Goal: Information Seeking & Learning: Find specific page/section

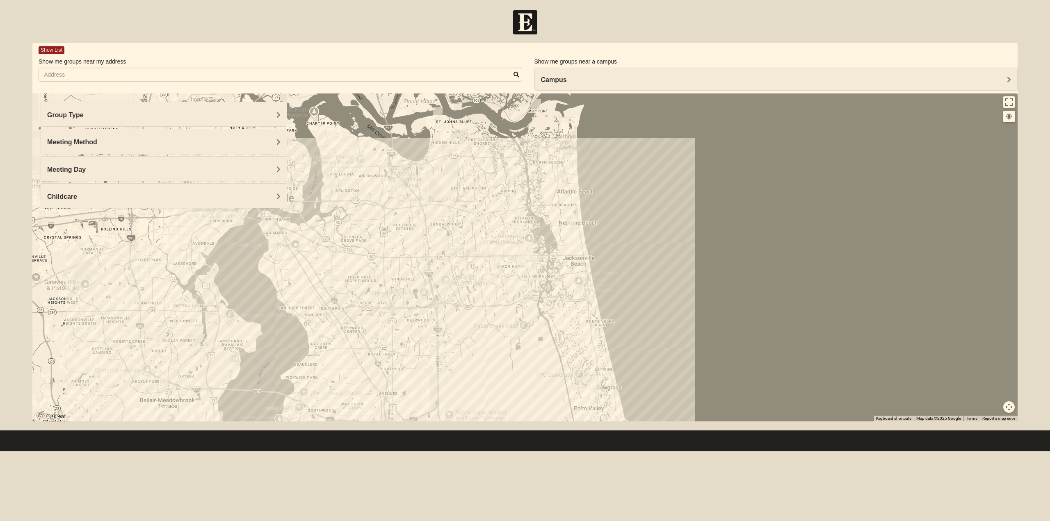
click at [235, 120] on div "Group Type" at bounding box center [164, 114] width 246 height 24
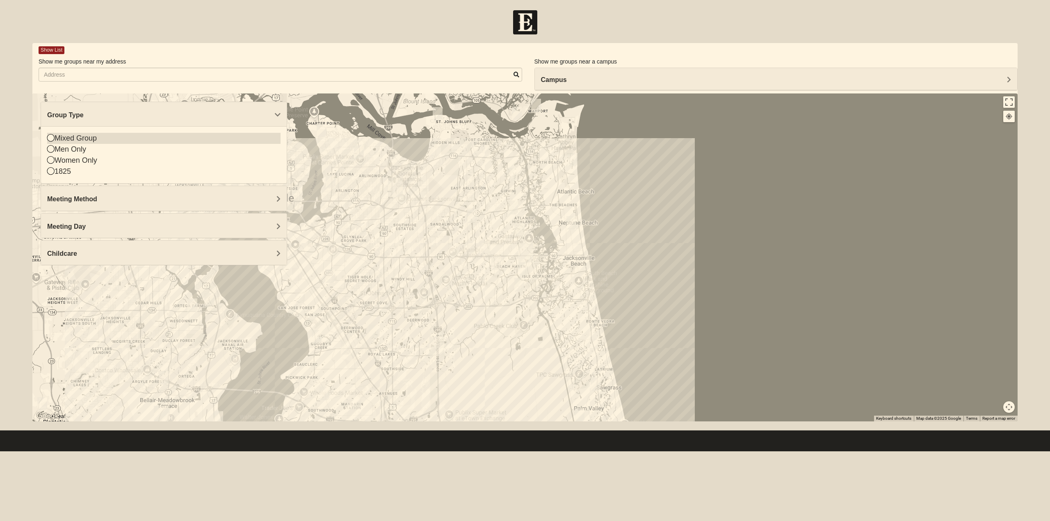
click at [110, 141] on div "Mixed Group" at bounding box center [163, 138] width 233 height 11
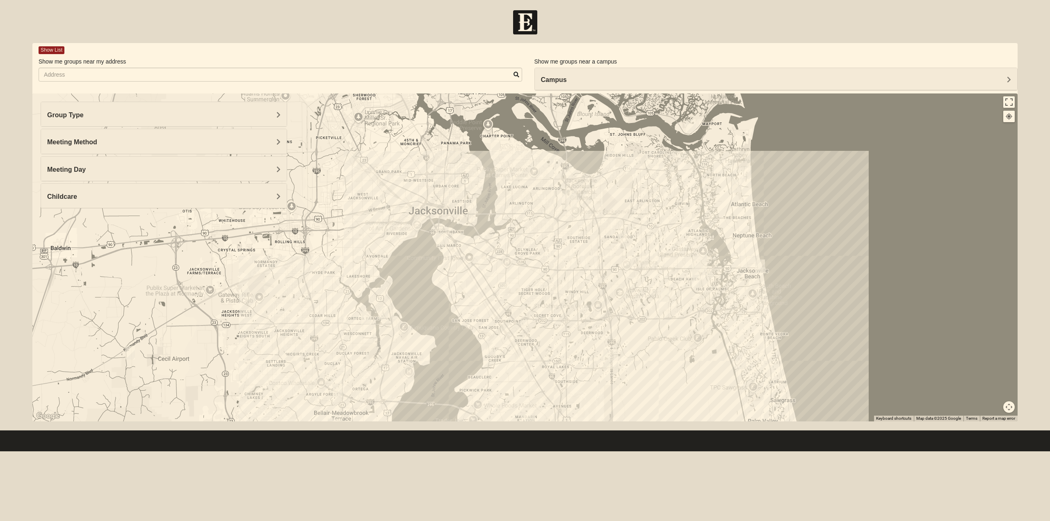
drag, startPoint x: 297, startPoint y: 272, endPoint x: 473, endPoint y: 285, distance: 176.0
click at [473, 285] on img "Mixed Brown 32207" at bounding box center [471, 288] width 10 height 14
click at [379, 313] on img "Mixed Schneider 32210" at bounding box center [383, 313] width 10 height 14
click at [399, 217] on div "Mixed [PERSON_NAME] 32210 [DATE] PM Mixed Group Hybrid No Childcare Learn More" at bounding box center [524, 258] width 985 height 328
click at [574, 201] on img "Arlington" at bounding box center [569, 200] width 15 height 20
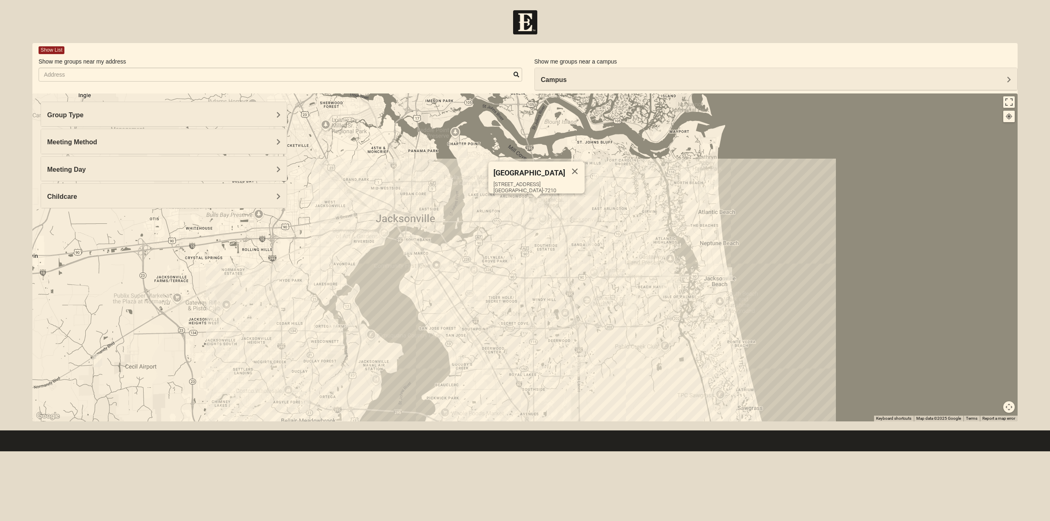
drag, startPoint x: 568, startPoint y: 245, endPoint x: 533, endPoint y: 253, distance: 35.8
click at [533, 253] on div "Arlington [STREET_ADDRESS]" at bounding box center [524, 258] width 985 height 328
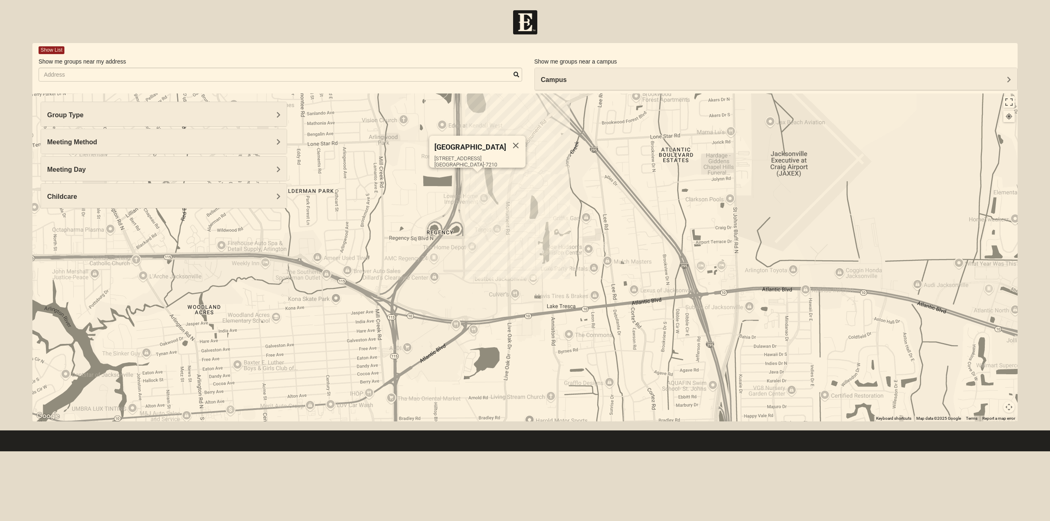
drag, startPoint x: 500, startPoint y: 192, endPoint x: 548, endPoint y: 254, distance: 78.4
click at [554, 257] on div "Arlington [STREET_ADDRESS]" at bounding box center [524, 258] width 985 height 328
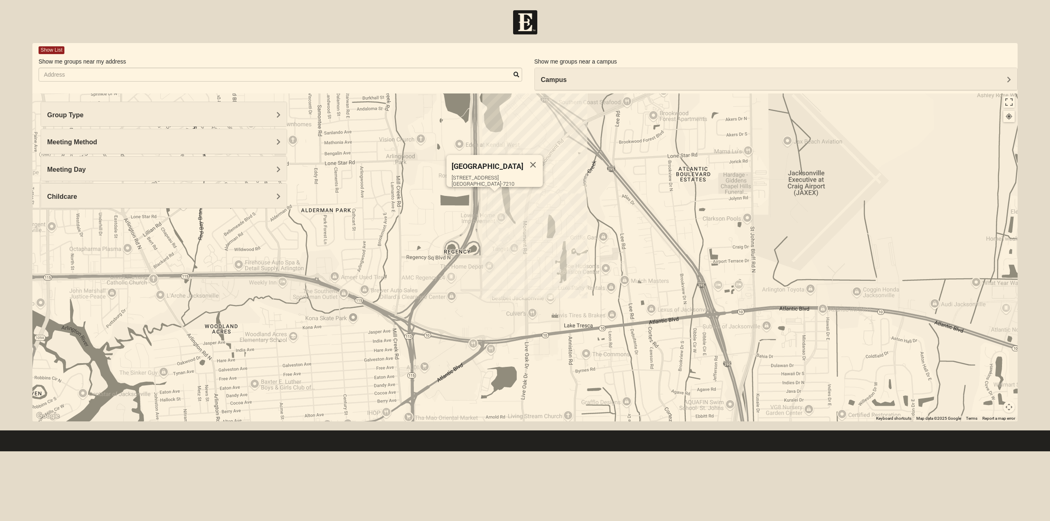
click at [492, 201] on img "Arlington" at bounding box center [494, 202] width 15 height 20
click at [274, 169] on h4 "Meeting Day" at bounding box center [163, 170] width 233 height 8
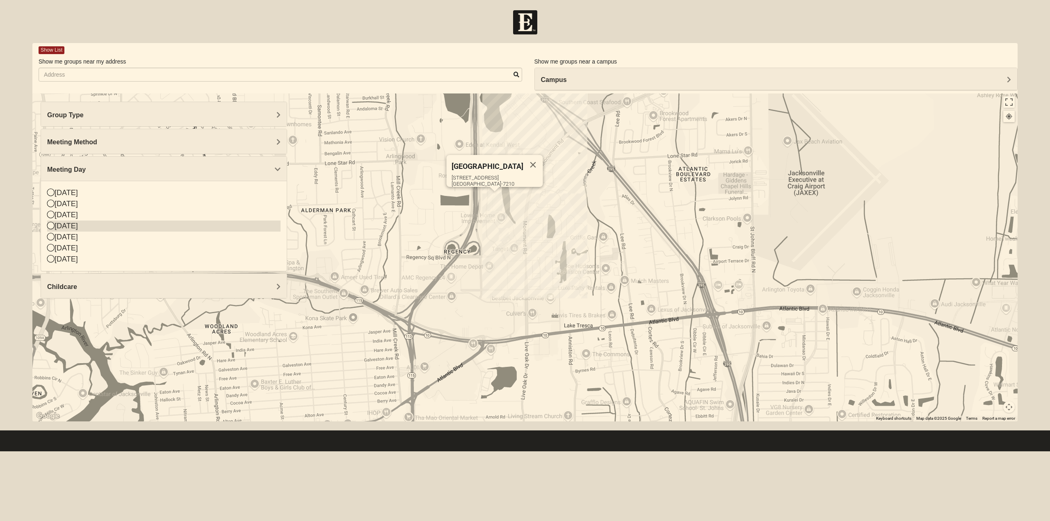
click at [124, 223] on div "[DATE]" at bounding box center [163, 226] width 233 height 11
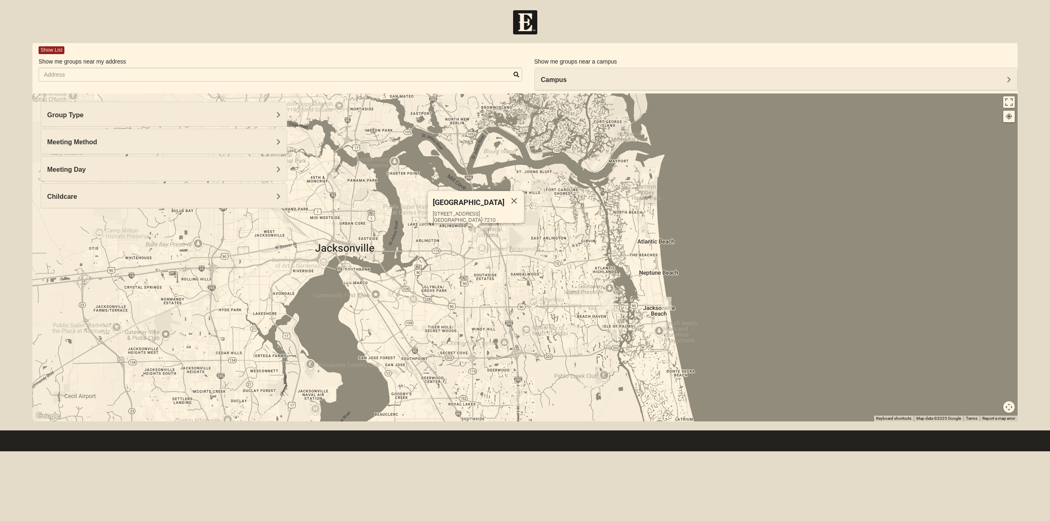
drag, startPoint x: 362, startPoint y: 255, endPoint x: 453, endPoint y: 251, distance: 91.1
click at [439, 256] on div "Arlington [STREET_ADDRESS]" at bounding box center [524, 258] width 985 height 328
click at [483, 231] on img "Arlington" at bounding box center [477, 238] width 15 height 20
click at [479, 233] on img "Arlington" at bounding box center [477, 238] width 15 height 20
click at [465, 199] on span "[GEOGRAPHIC_DATA]" at bounding box center [470, 202] width 72 height 9
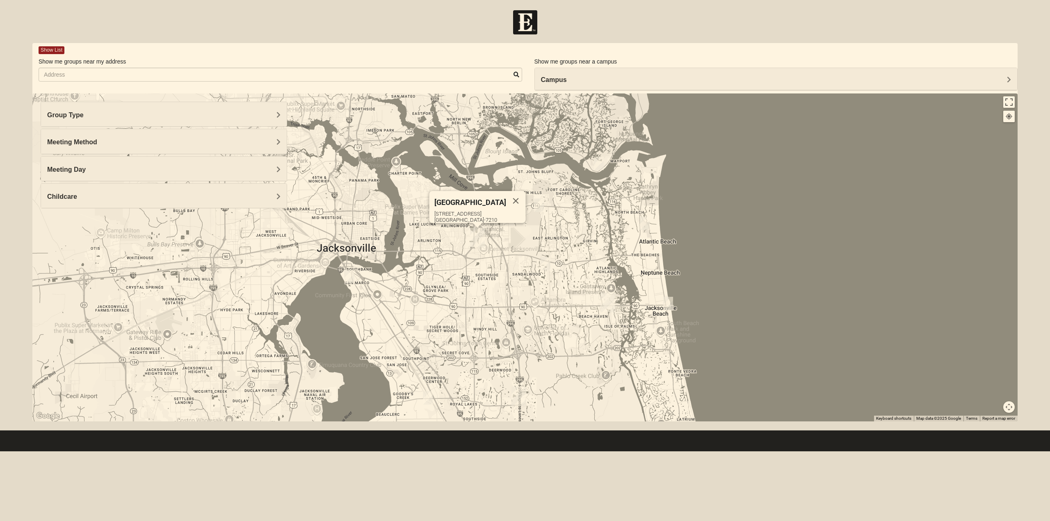
click at [460, 198] on span "[GEOGRAPHIC_DATA]" at bounding box center [470, 202] width 72 height 9
click at [265, 180] on div "Meeting Day" at bounding box center [164, 169] width 246 height 24
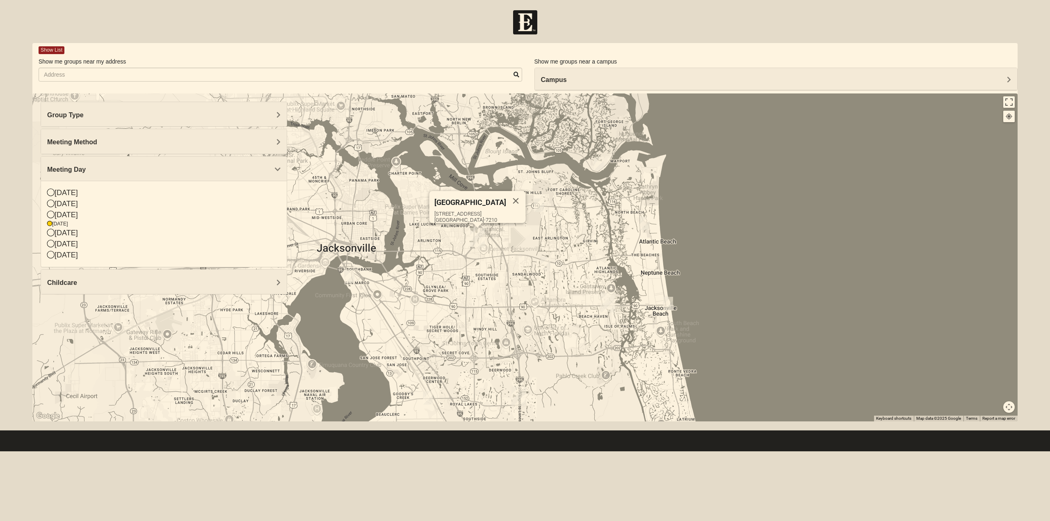
click at [246, 166] on h4 "Meeting Day" at bounding box center [163, 170] width 233 height 8
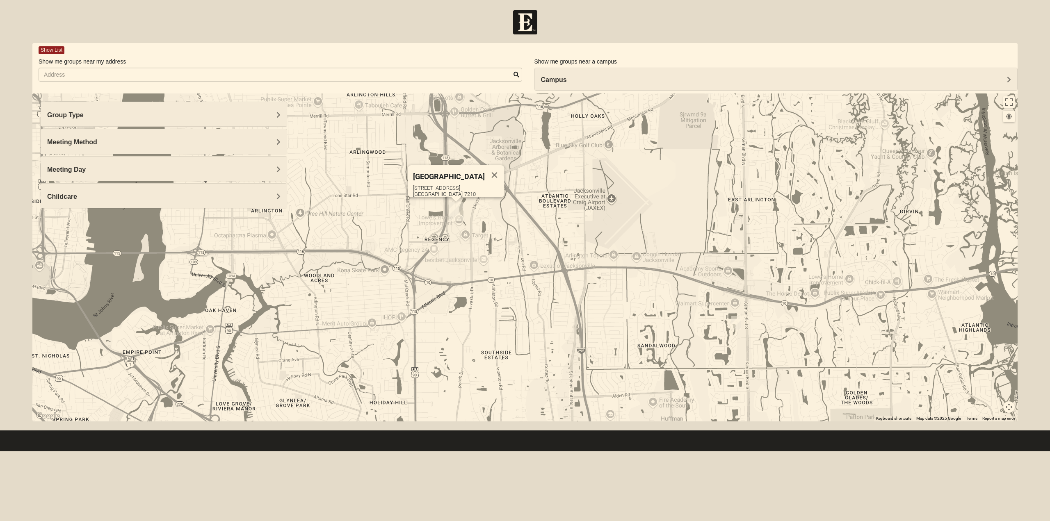
click at [634, 80] on h4 "Campus" at bounding box center [776, 80] width 470 height 8
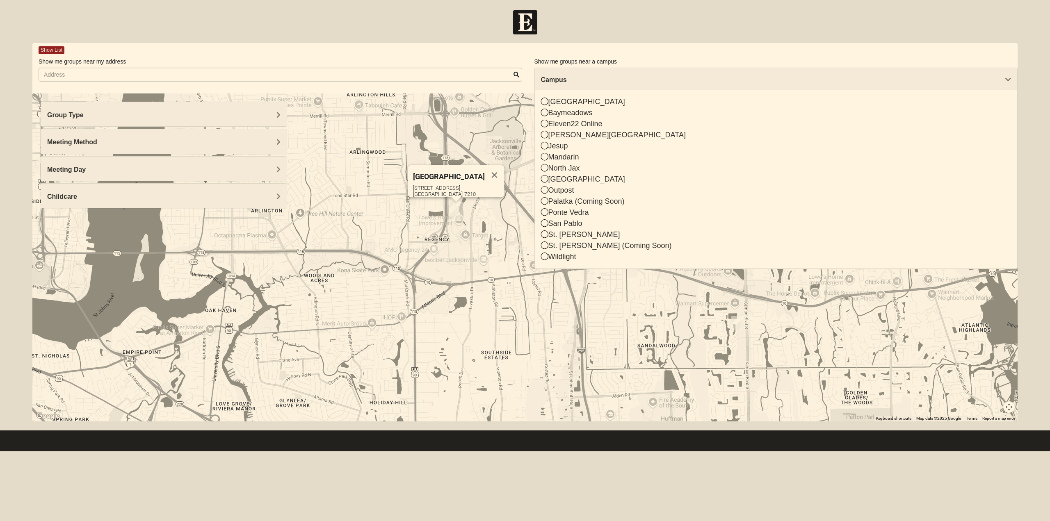
click at [454, 256] on div "Arlington [STREET_ADDRESS]" at bounding box center [524, 258] width 985 height 328
click at [455, 229] on div "[STREET_ADDRESS]" at bounding box center [476, 232] width 74 height 6
click at [457, 242] on span "View on Google Maps" at bounding box center [464, 245] width 50 height 6
